Goal: Navigation & Orientation: Understand site structure

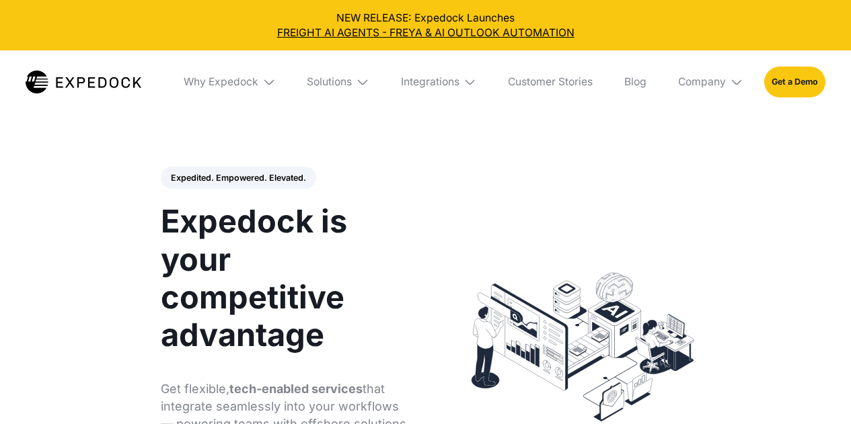
select select
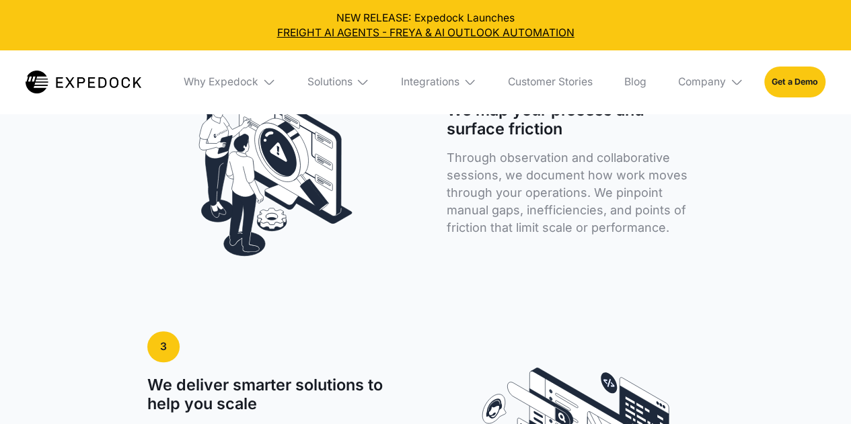
scroll to position [2623, 0]
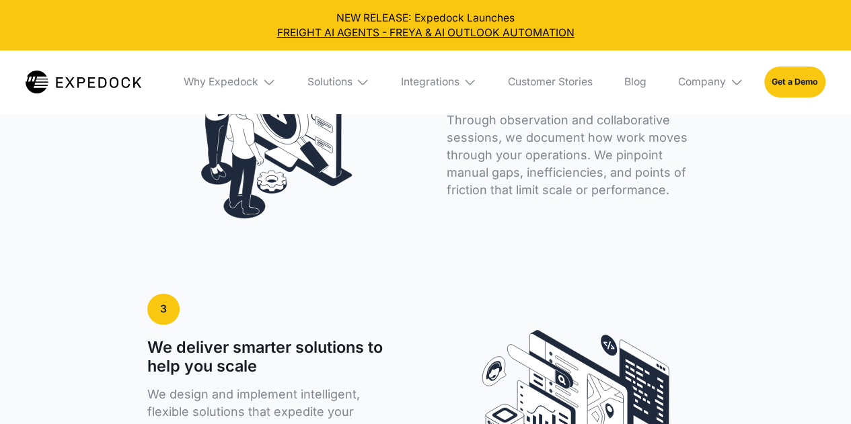
click at [336, 90] on div "Solutions" at bounding box center [338, 81] width 83 height 63
click at [258, 75] on div "Why Expedock" at bounding box center [229, 81] width 113 height 63
click at [262, 80] on img at bounding box center [268, 81] width 13 height 13
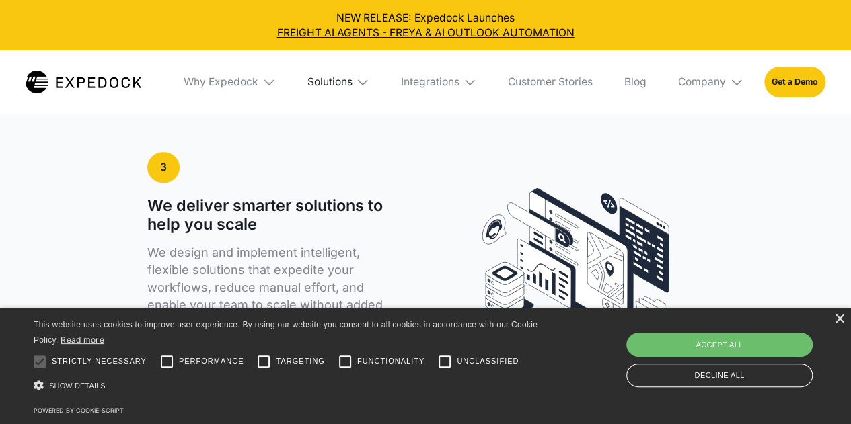
click at [342, 81] on div "Solutions" at bounding box center [329, 81] width 45 height 13
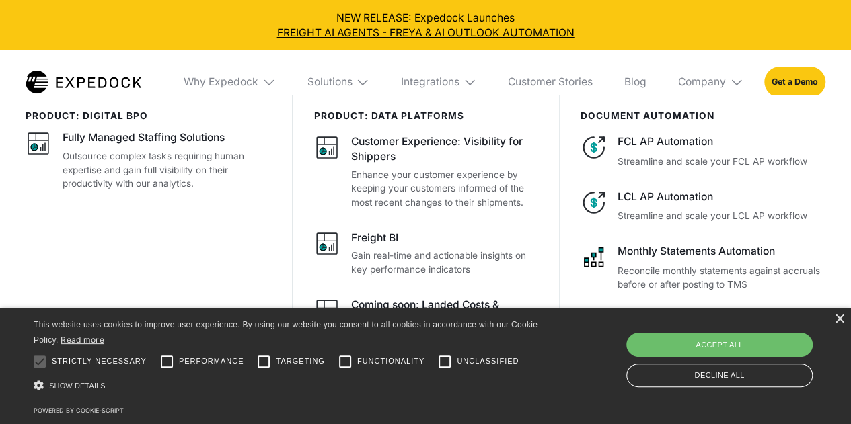
scroll to position [2758, 0]
